Goal: Obtain resource: Download file/media

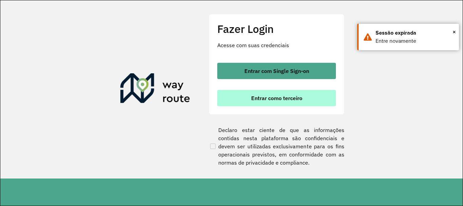
click at [311, 99] on button "Entrar como terceiro" at bounding box center [276, 98] width 119 height 16
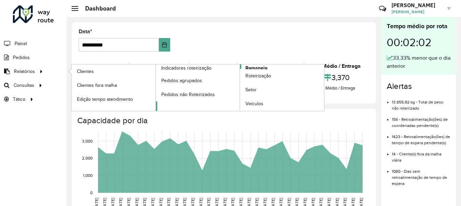
click at [287, 67] on link "Romaneio" at bounding box center [240, 87] width 169 height 46
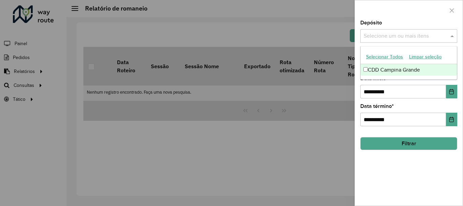
click at [453, 35] on span at bounding box center [453, 36] width 8 height 8
click at [451, 36] on span at bounding box center [453, 36] width 8 height 8
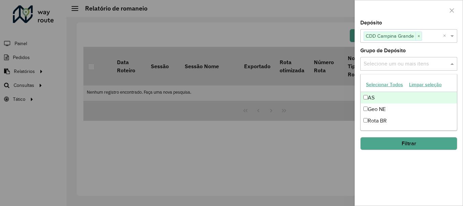
click at [451, 66] on span at bounding box center [453, 64] width 8 height 8
click at [451, 63] on span at bounding box center [453, 64] width 8 height 8
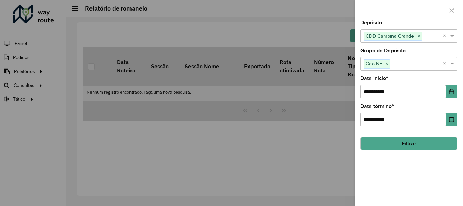
click at [411, 145] on button "Filtrar" at bounding box center [408, 143] width 97 height 13
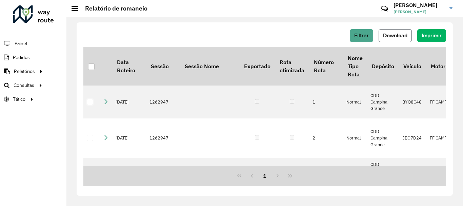
click at [390, 36] on span "Download" at bounding box center [395, 36] width 24 height 6
